Goal: Navigation & Orientation: Find specific page/section

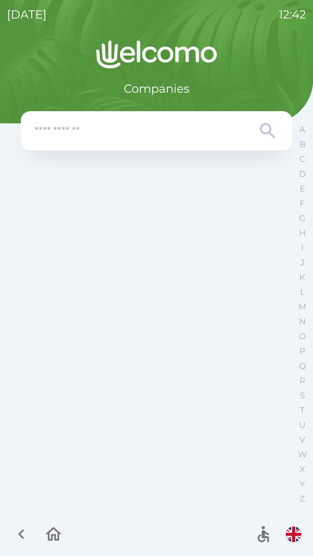
click at [51, 538] on icon "button" at bounding box center [53, 534] width 19 height 19
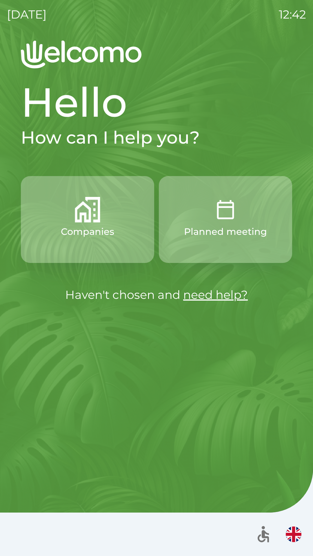
click at [193, 230] on p "Planned meeting" at bounding box center [225, 232] width 83 height 14
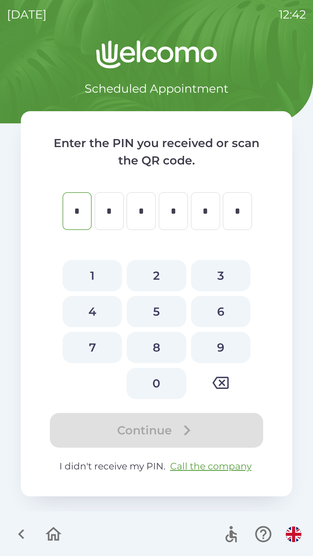
click at [53, 531] on icon "button" at bounding box center [53, 534] width 19 height 19
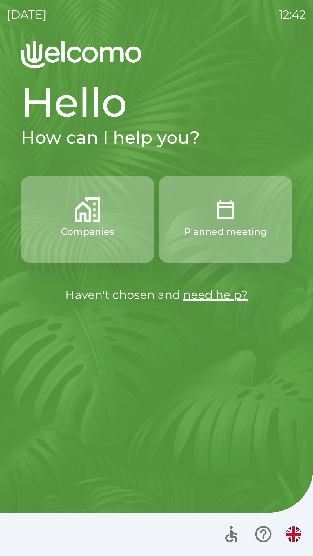
click at [98, 202] on img "button" at bounding box center [88, 210] width 26 height 26
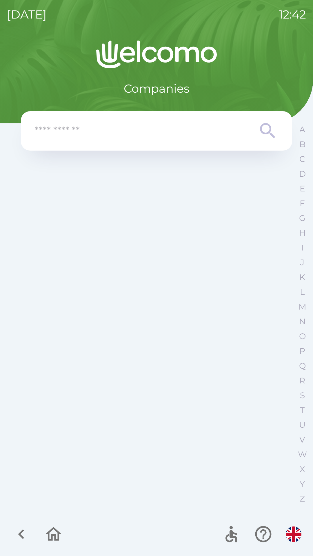
click at [286, 536] on img "button" at bounding box center [294, 535] width 16 height 16
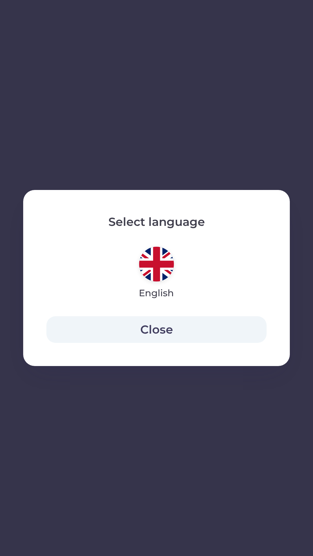
click at [154, 329] on button "Close" at bounding box center [156, 329] width 220 height 27
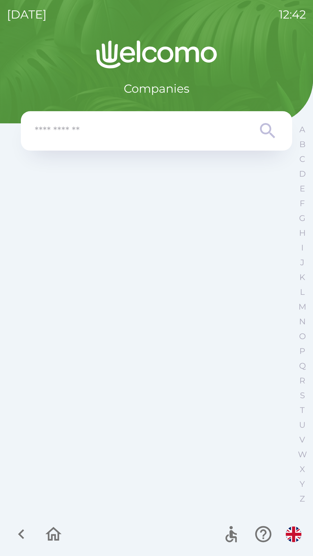
click at [57, 534] on icon "button" at bounding box center [53, 534] width 19 height 19
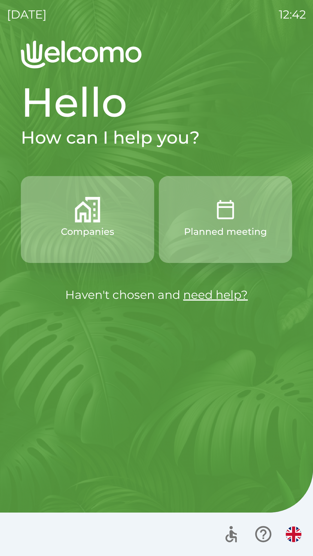
click at [117, 241] on button "Companies" at bounding box center [87, 219] width 133 height 87
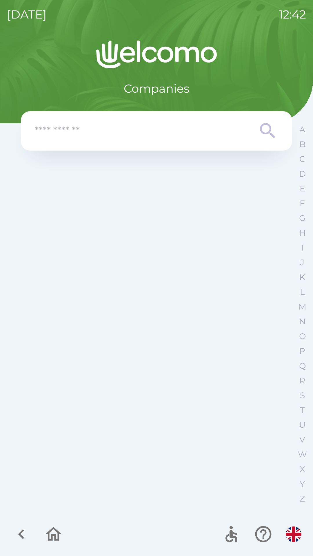
click at [52, 527] on icon "button" at bounding box center [53, 534] width 19 height 19
